Goal: Find specific page/section: Find specific page/section

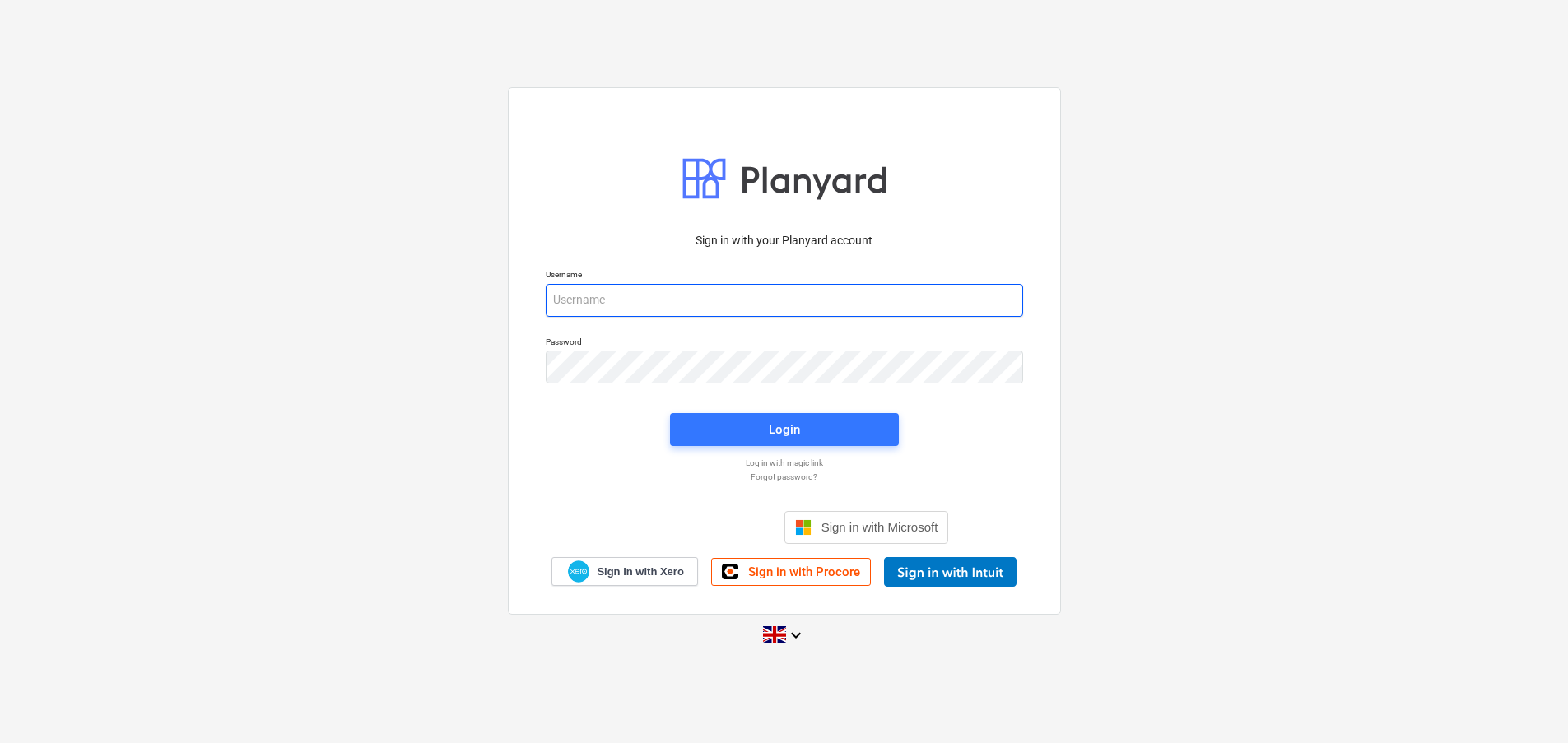
type input "[EMAIL_ADDRESS][DOMAIN_NAME]"
click at [835, 447] on div "Login" at bounding box center [784, 429] width 249 height 53
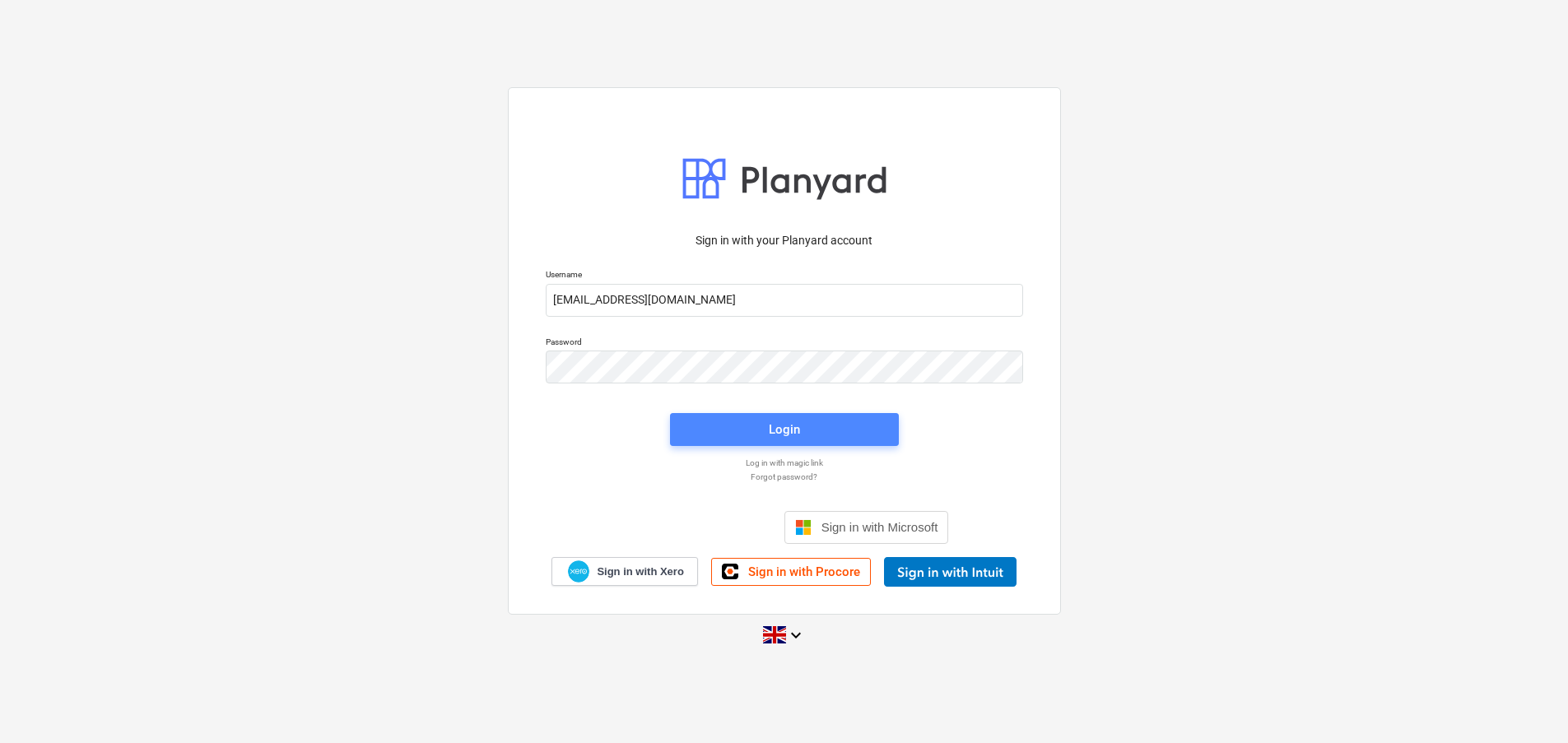
click at [738, 435] on span "Login" at bounding box center [784, 430] width 189 height 22
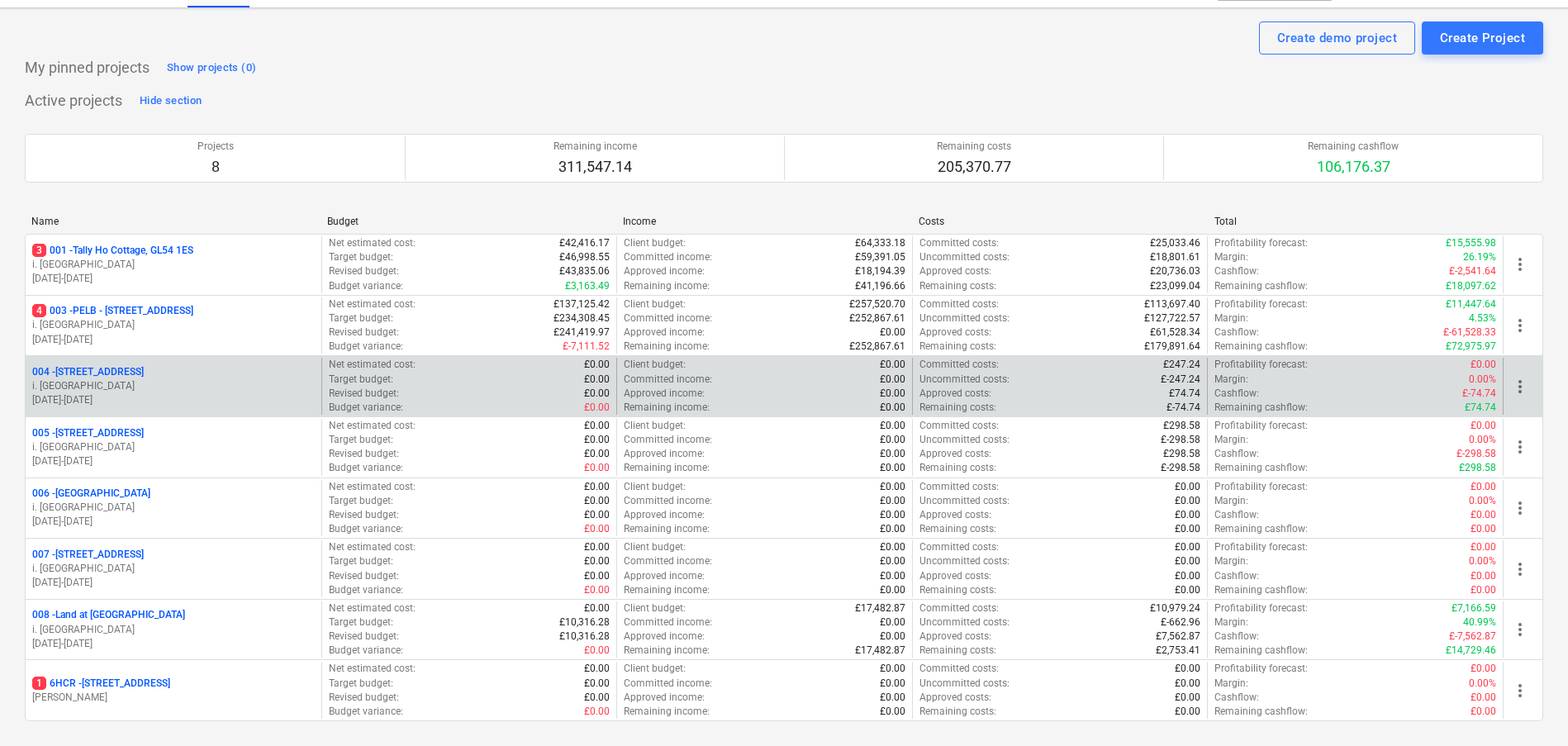
scroll to position [41, 0]
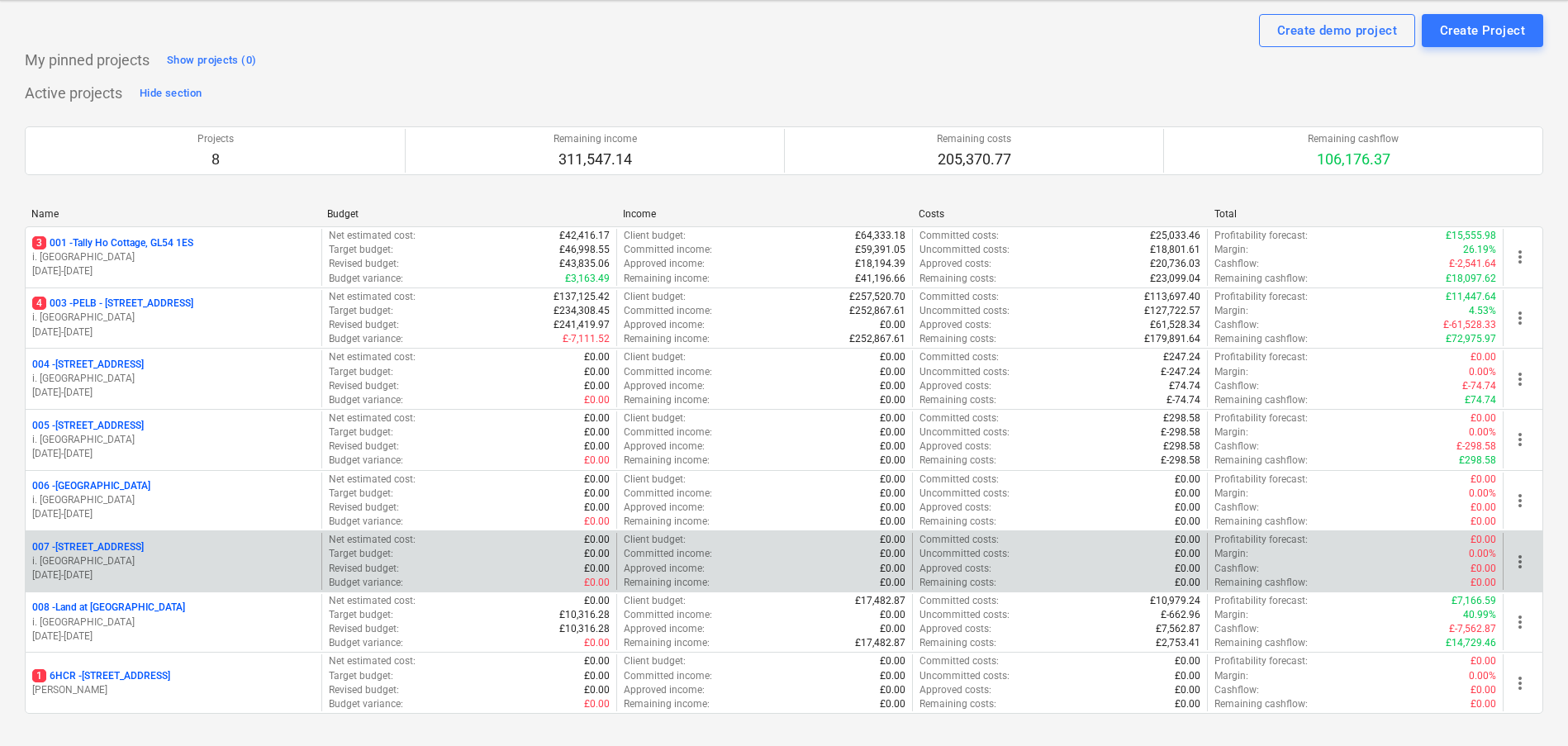
click at [189, 542] on div "007 - Old Brewery Tap, SN7 8RB" at bounding box center [173, 547] width 283 height 14
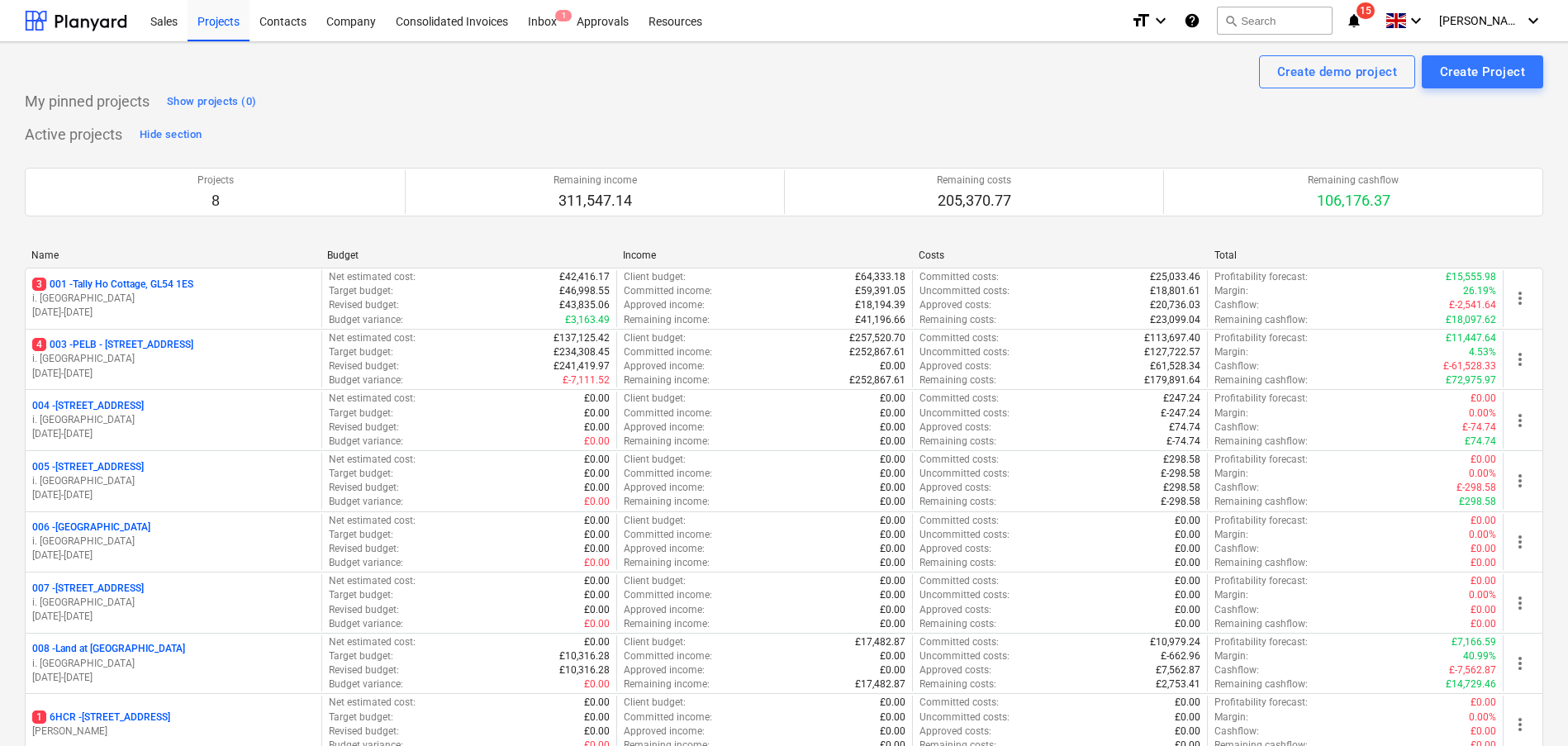
click at [141, 583] on p "007 - Old Brewery Tap, SN7 8RB" at bounding box center [88, 588] width 112 height 14
